Goal: Navigation & Orientation: Find specific page/section

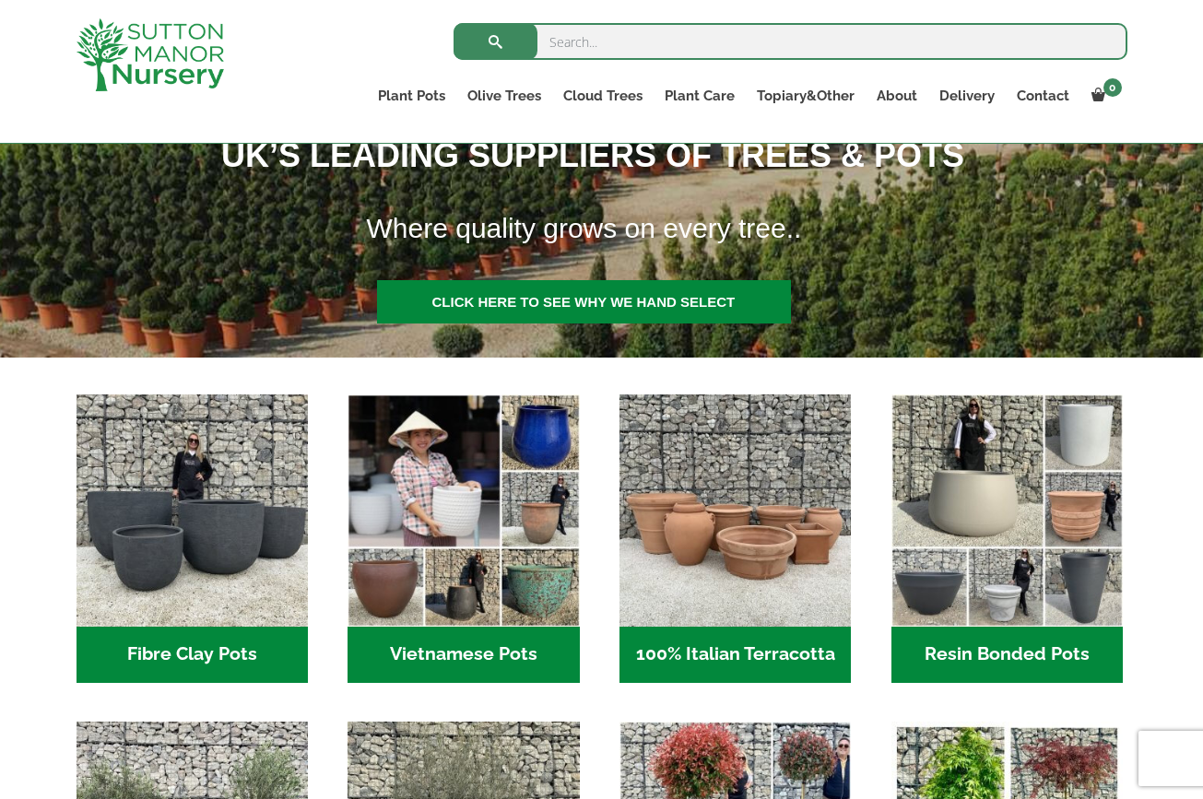
scroll to position [355, 0]
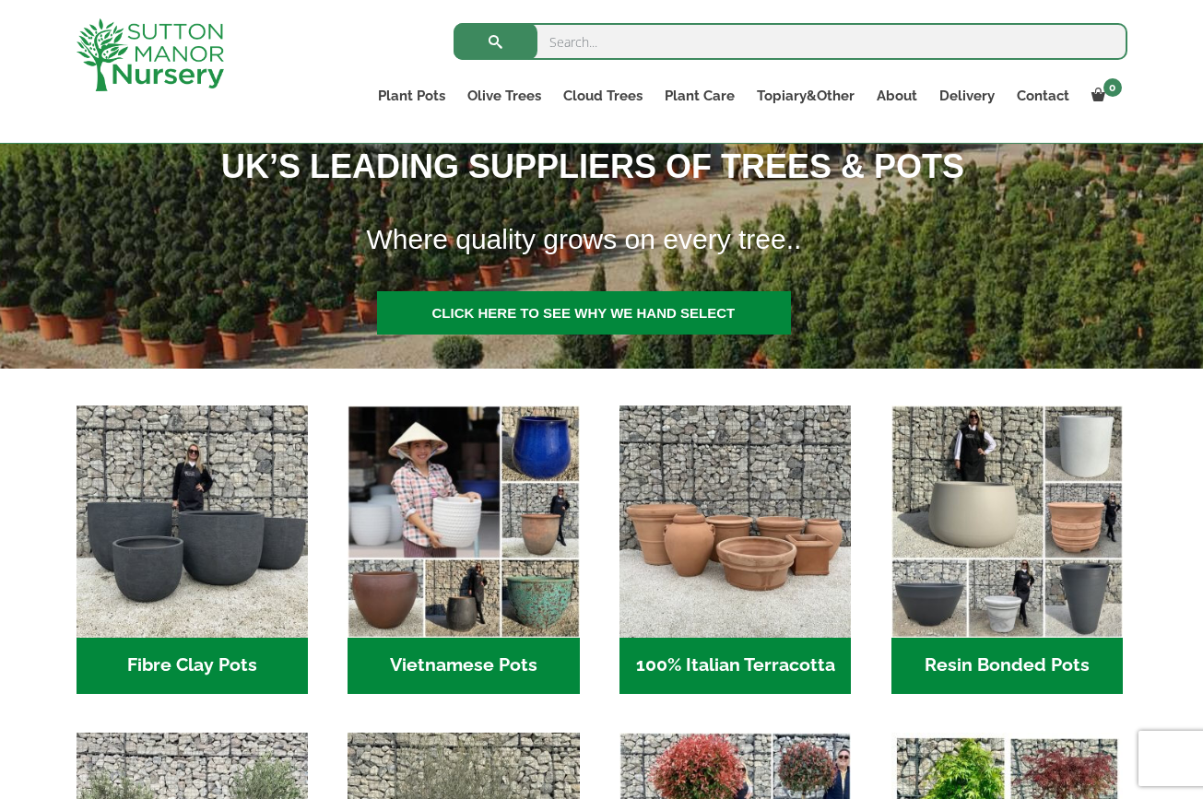
click at [421, 665] on h2 "Vietnamese Pots (55)" at bounding box center [463, 666] width 231 height 57
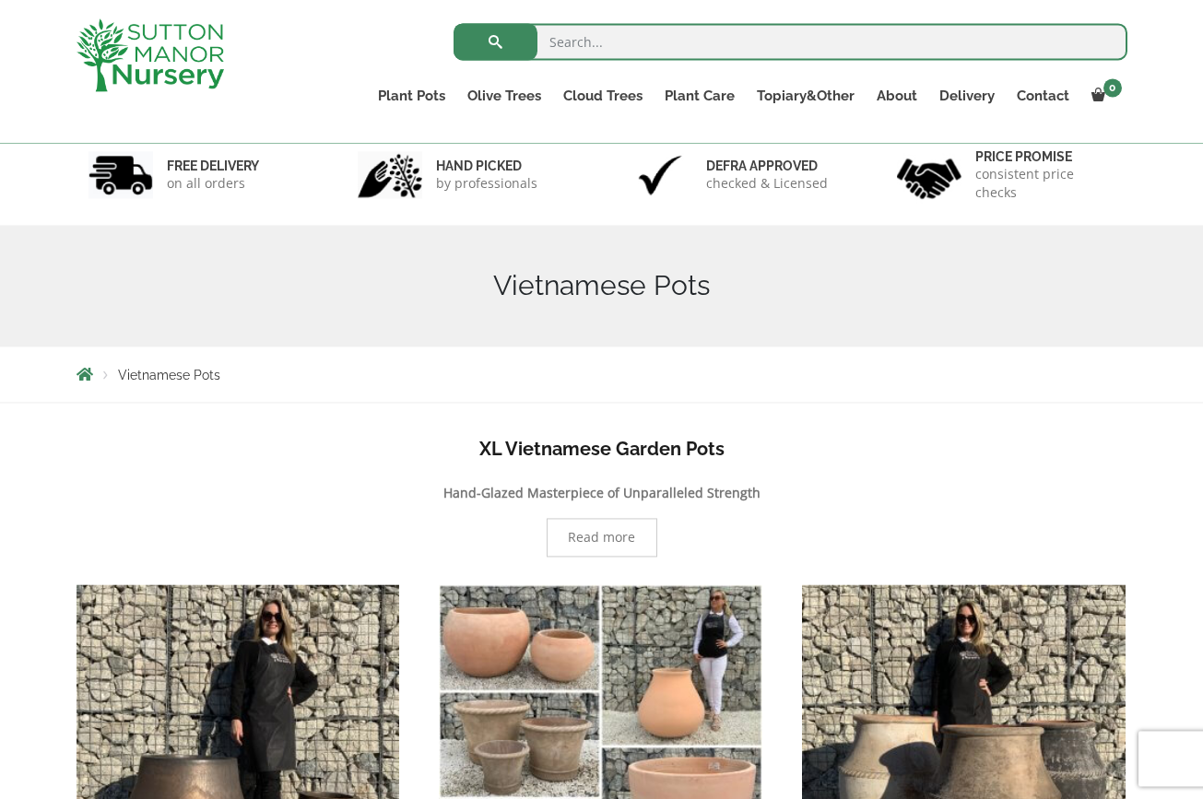
scroll to position [96, 0]
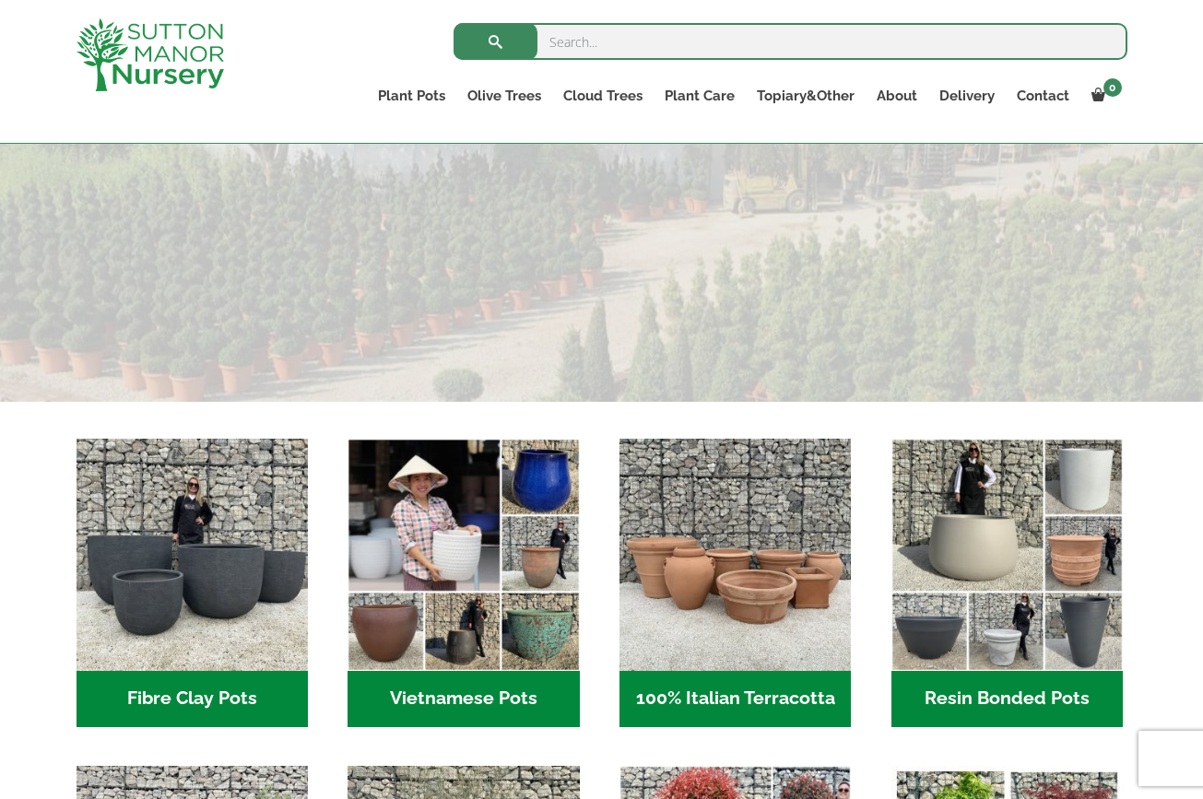
scroll to position [355, 0]
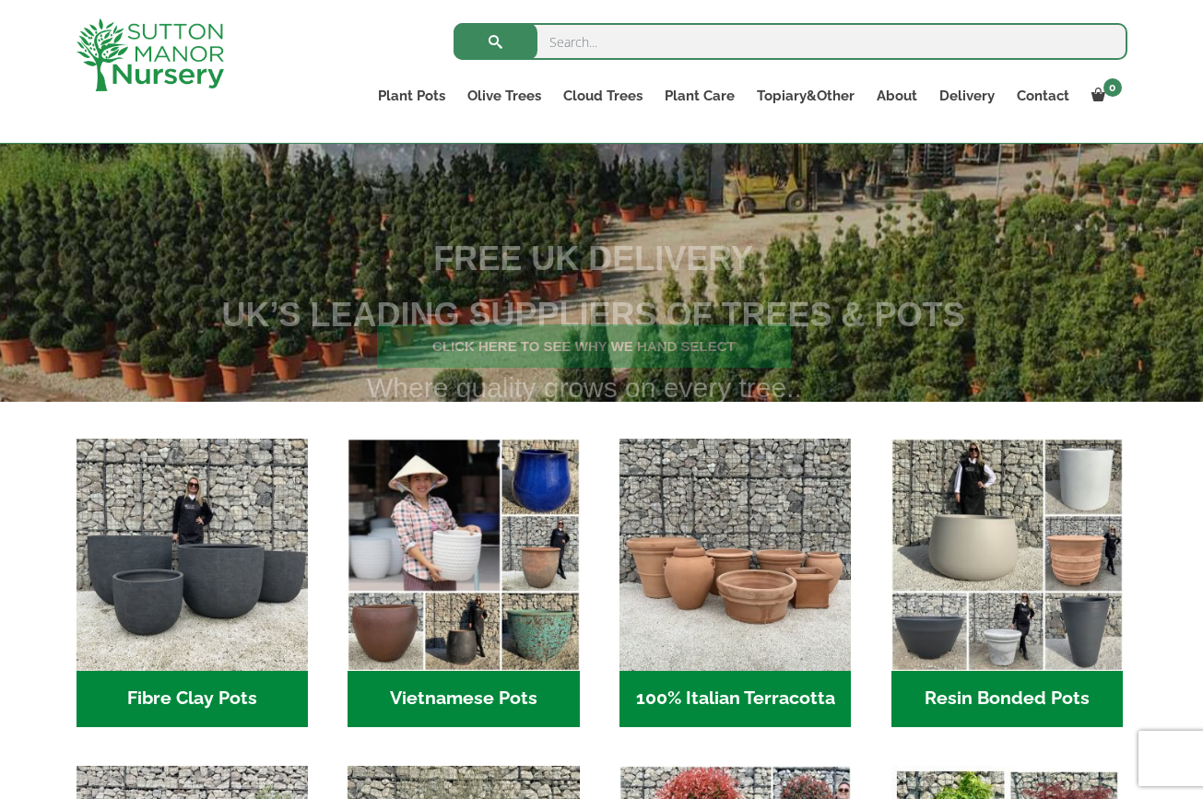
click at [236, 696] on h2 "Fibre Clay Pots (3)" at bounding box center [192, 699] width 231 height 57
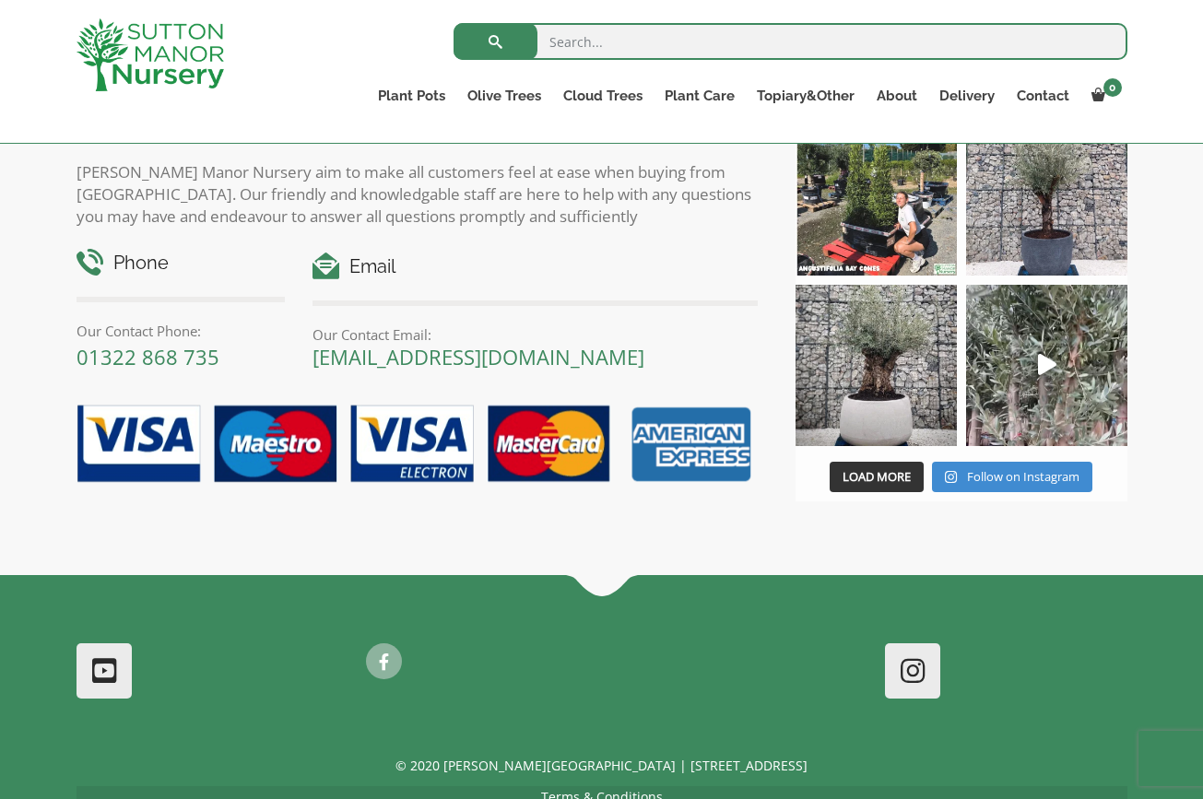
scroll to position [1259, 0]
